Goal: Transaction & Acquisition: Purchase product/service

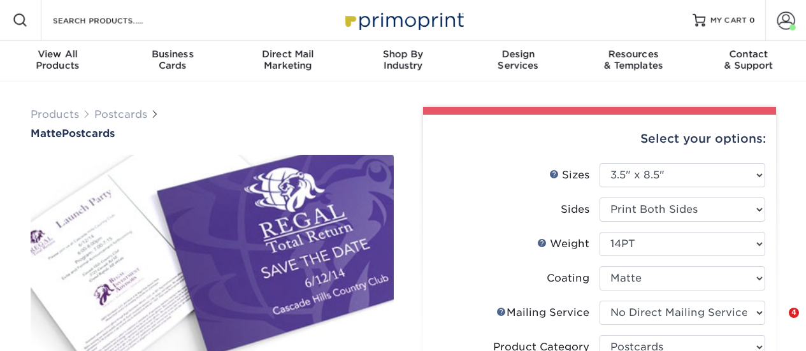
select select "3.50x8.50"
select select "3e5e9bdd-d78a-4c28-a41d-fe1407925ca6"
select select "9b7272e0-d6c8-4c3c-8e97-d3a1bcdab858"
select select "upload"
select select "1000 – $160.00"
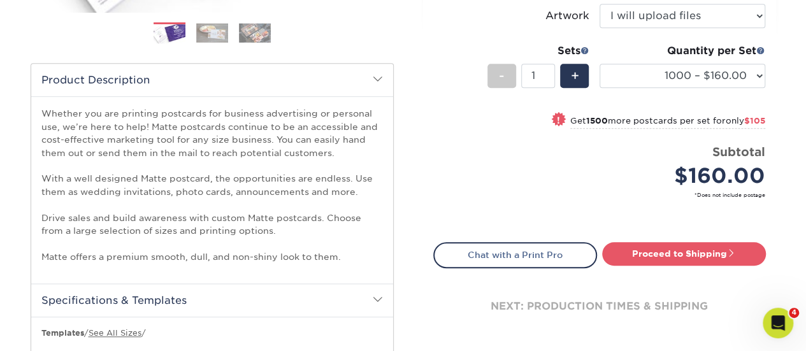
scroll to position [319, 0]
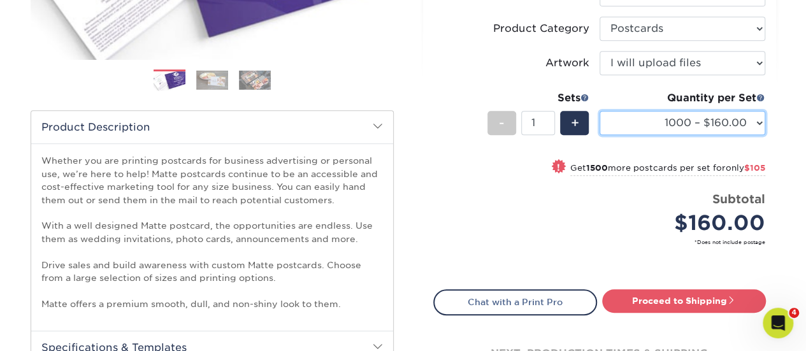
click at [730, 122] on select "100 – $61.00 250 – $100.00 500 – $138.00 1000 – $160.00 2500 – $265.00 5000 – $…" at bounding box center [683, 123] width 166 height 24
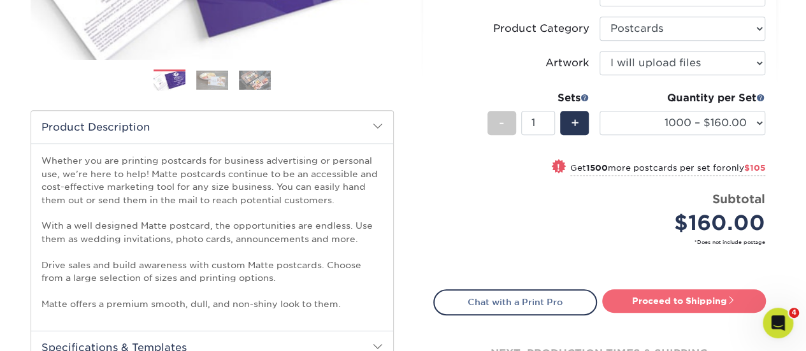
click at [661, 300] on link "Proceed to Shipping" at bounding box center [684, 300] width 164 height 23
type input "Set 1"
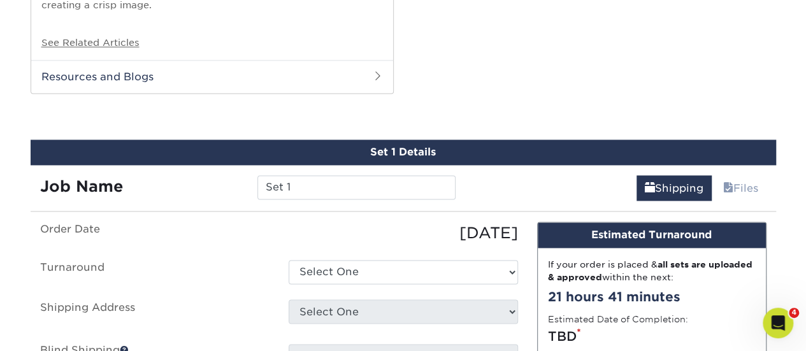
scroll to position [950, 0]
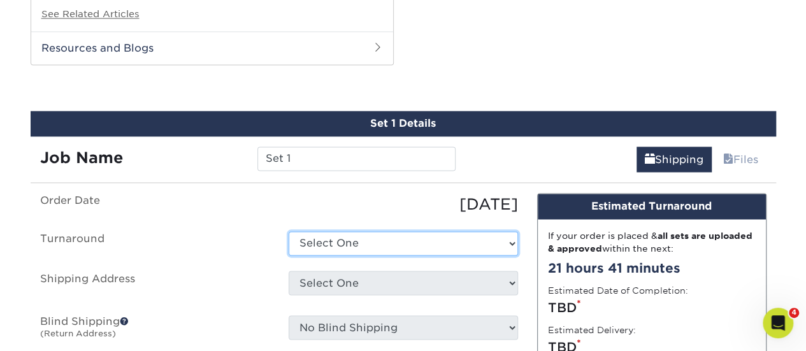
click at [386, 238] on select "Select One 2-4 Business Days 2 Day Next Business Day" at bounding box center [403, 243] width 229 height 24
select select "a3679bbf-0726-4f8f-a4a6-38be096dc4f0"
click at [289, 231] on select "Select One 2-4 Business Days 2 Day Next Business Day" at bounding box center [403, 243] width 229 height 24
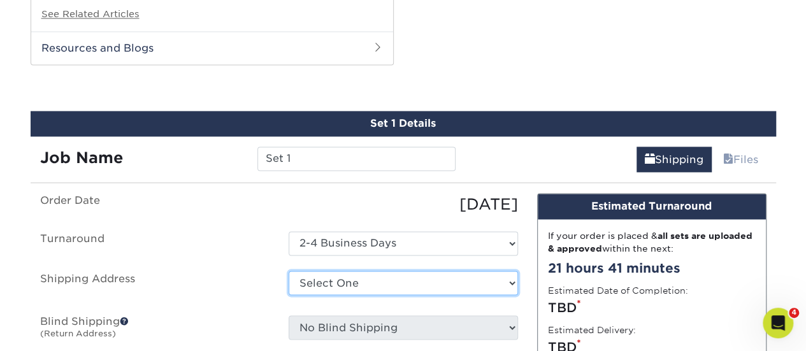
click at [374, 275] on select "Select One self + Add New Address" at bounding box center [403, 283] width 229 height 24
select select "121363"
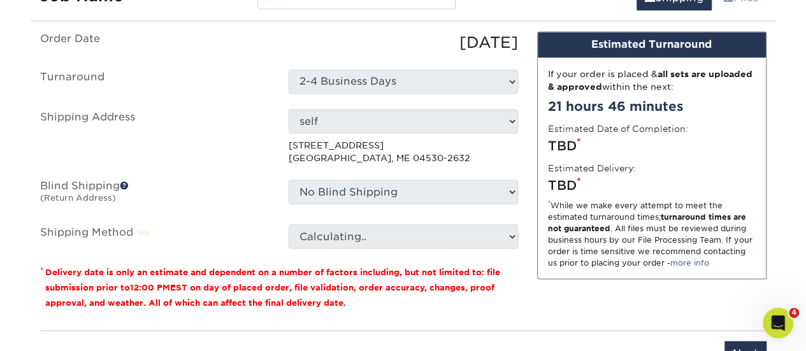
scroll to position [1141, 0]
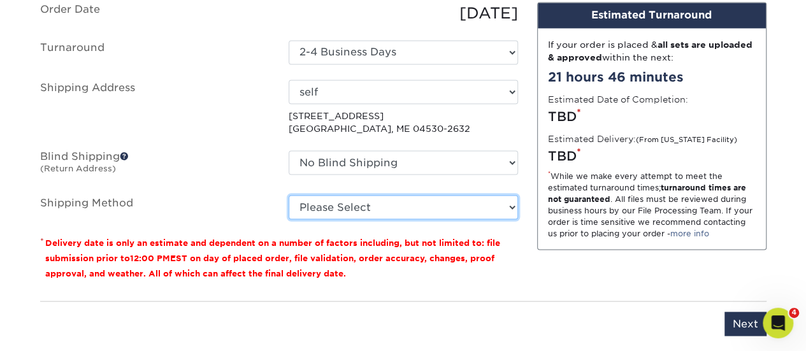
click at [334, 199] on select "Please Select Ground Shipping (+$25.59) 3 Day Shipping Service (+$34.34) 2 Day …" at bounding box center [403, 207] width 229 height 24
select select "03"
click at [289, 195] on select "Please Select Ground Shipping (+$25.59) 3 Day Shipping Service (+$34.34) 2 Day …" at bounding box center [403, 207] width 229 height 24
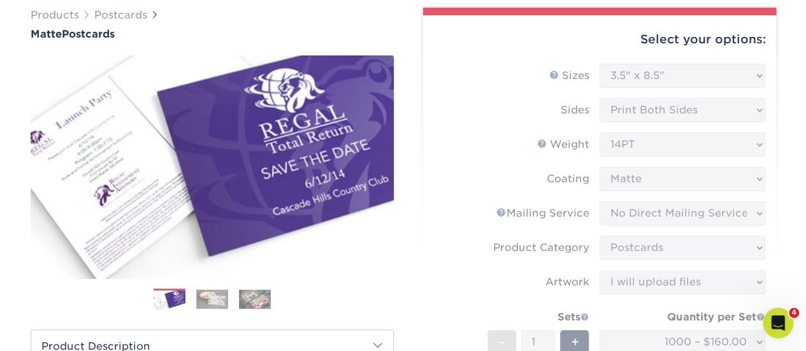
scroll to position [0, 0]
